Goal: Transaction & Acquisition: Download file/media

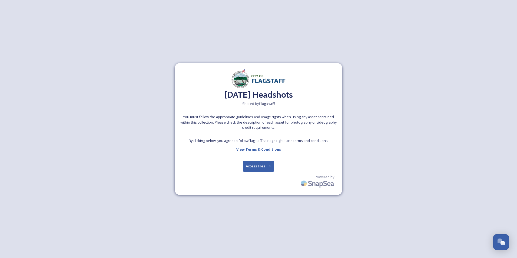
click at [258, 166] on button "Access Files" at bounding box center [259, 166] width 32 height 11
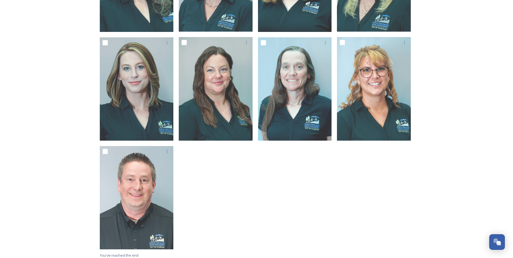
scroll to position [308, 0]
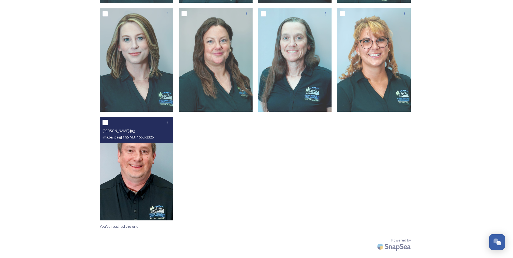
click at [102, 123] on input "checkbox" at bounding box center [104, 122] width 5 height 5
checkbox input "true"
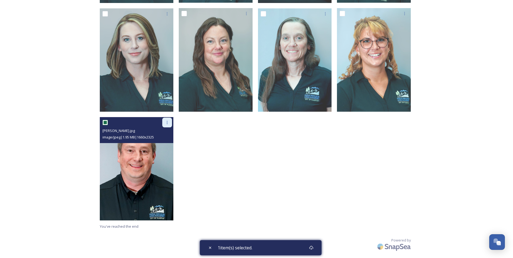
click at [168, 122] on icon at bounding box center [167, 122] width 4 height 4
click at [165, 144] on span "Download" at bounding box center [160, 144] width 16 height 5
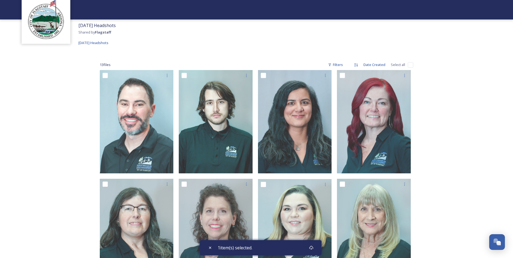
scroll to position [0, 0]
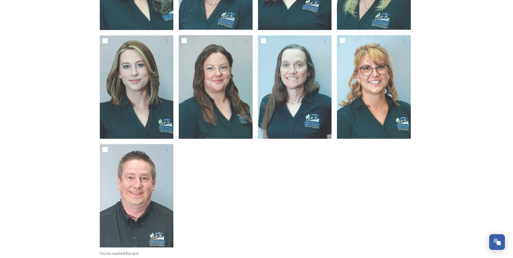
scroll to position [119, 0]
